Goal: Transaction & Acquisition: Purchase product/service

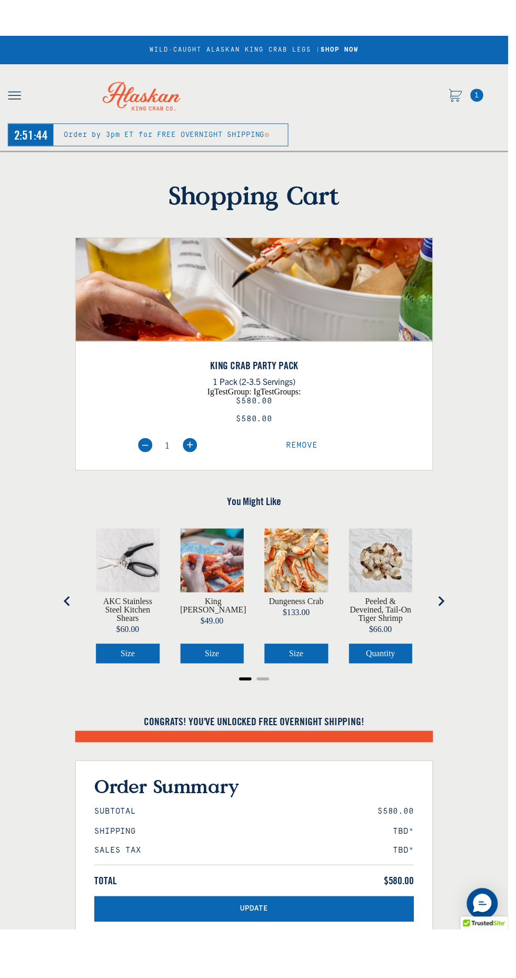
scroll to position [151, 0]
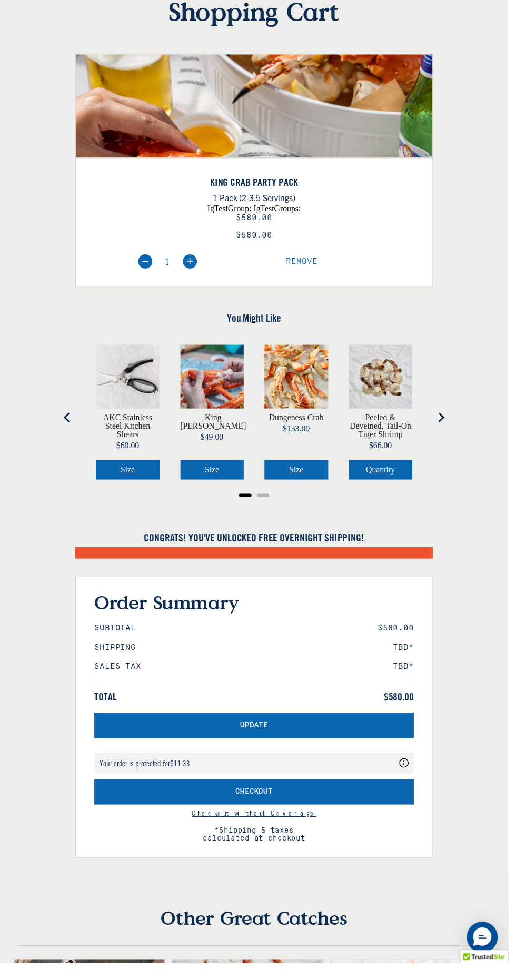
click at [268, 830] on link "Checkout without Coverage" at bounding box center [258, 825] width 126 height 9
